Goal: Task Accomplishment & Management: Manage account settings

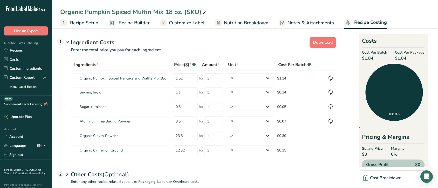
select select "12"
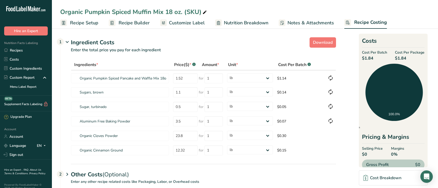
select select "12"
click at [23, 68] on link "Custom Ingredients" at bounding box center [26, 68] width 52 height 9
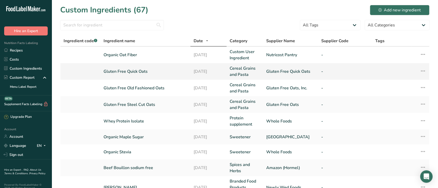
click at [195, 70] on link "[DATE]" at bounding box center [209, 71] width 30 height 6
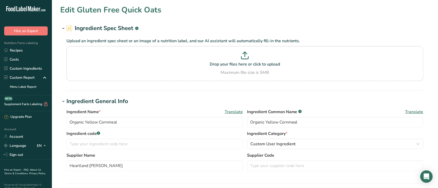
type input "Gluten Free Quick Oats"
